Goal: Information Seeking & Learning: Learn about a topic

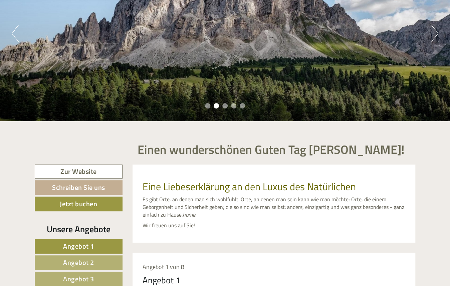
scroll to position [100, 0]
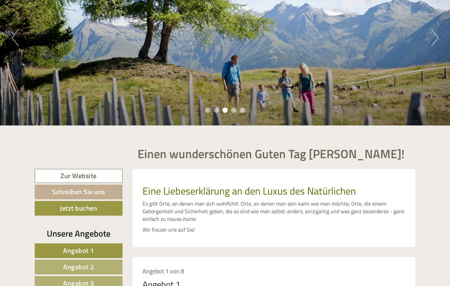
click at [435, 40] on button "Next" at bounding box center [434, 37] width 7 height 17
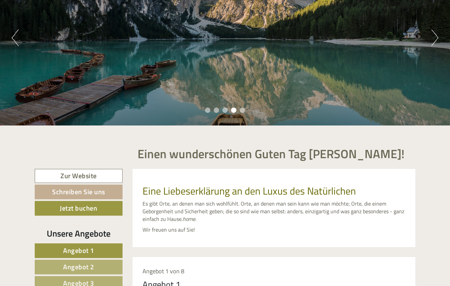
click at [435, 40] on button "Next" at bounding box center [434, 37] width 7 height 17
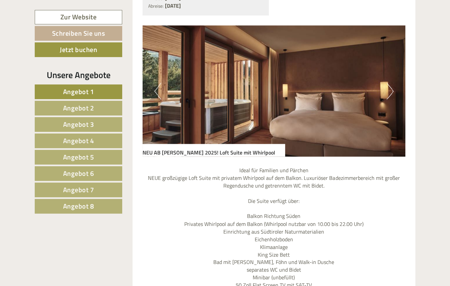
scroll to position [434, 0]
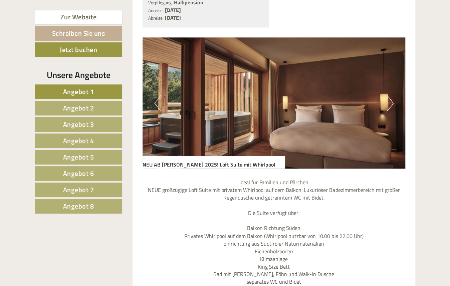
click at [390, 103] on button "Next" at bounding box center [390, 103] width 7 height 17
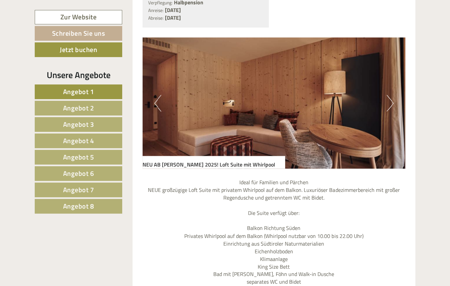
click at [390, 103] on button "Next" at bounding box center [390, 103] width 7 height 17
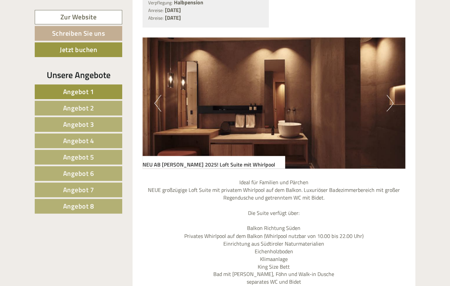
click at [390, 103] on button "Next" at bounding box center [390, 103] width 7 height 17
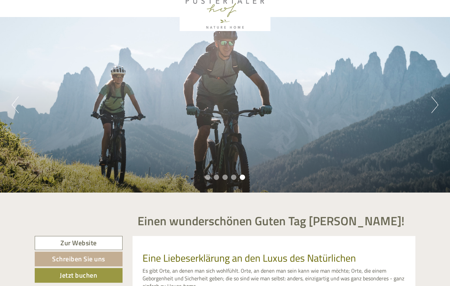
scroll to position [0, 0]
